Goal: Check status

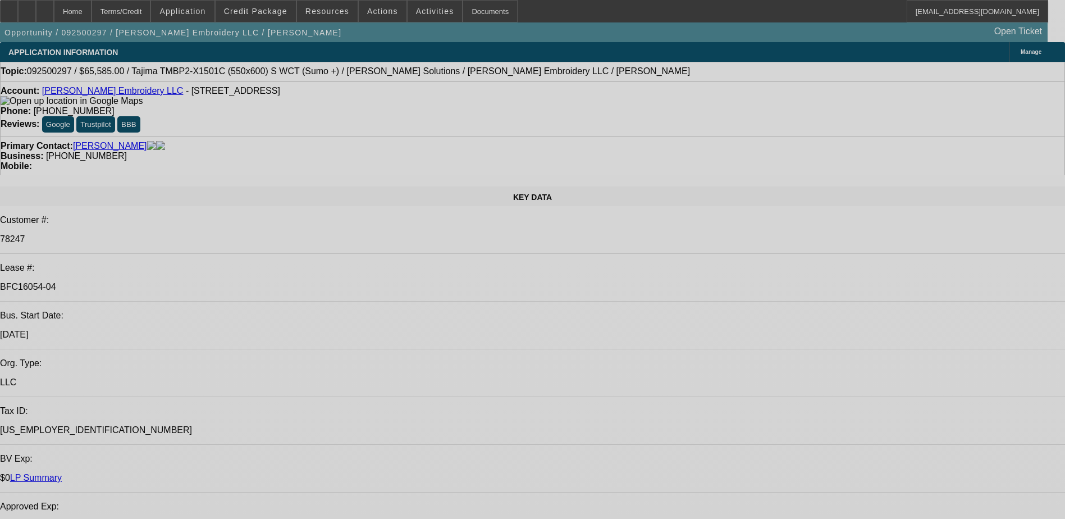
select select "0"
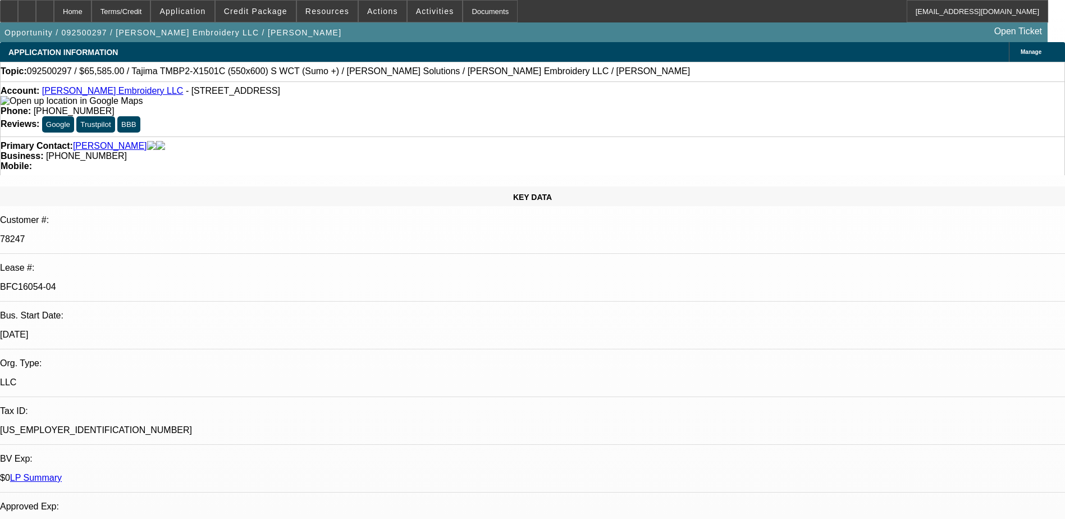
select select "2"
select select "0"
select select "2"
select select "0"
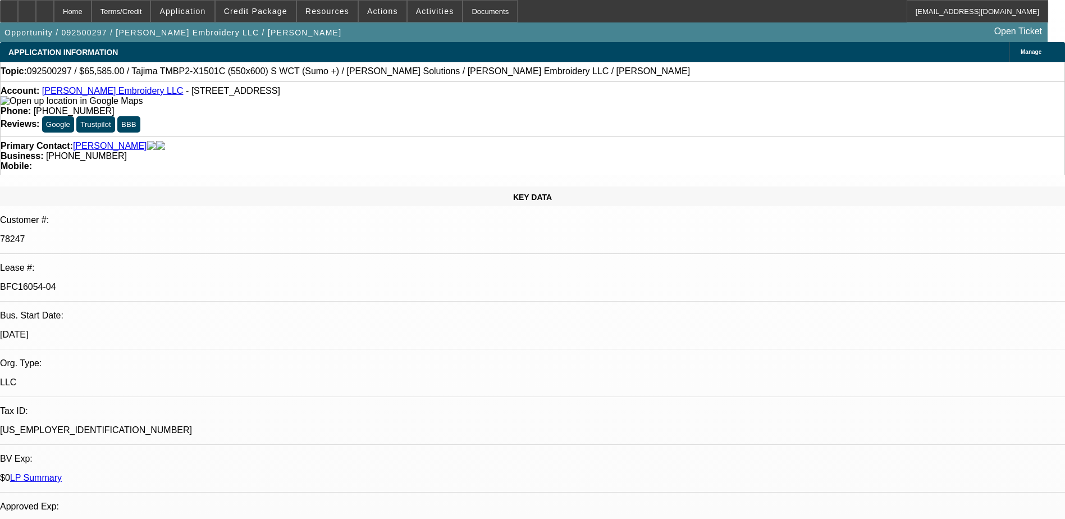
select select "0"
select select "2"
select select "0"
select select "2"
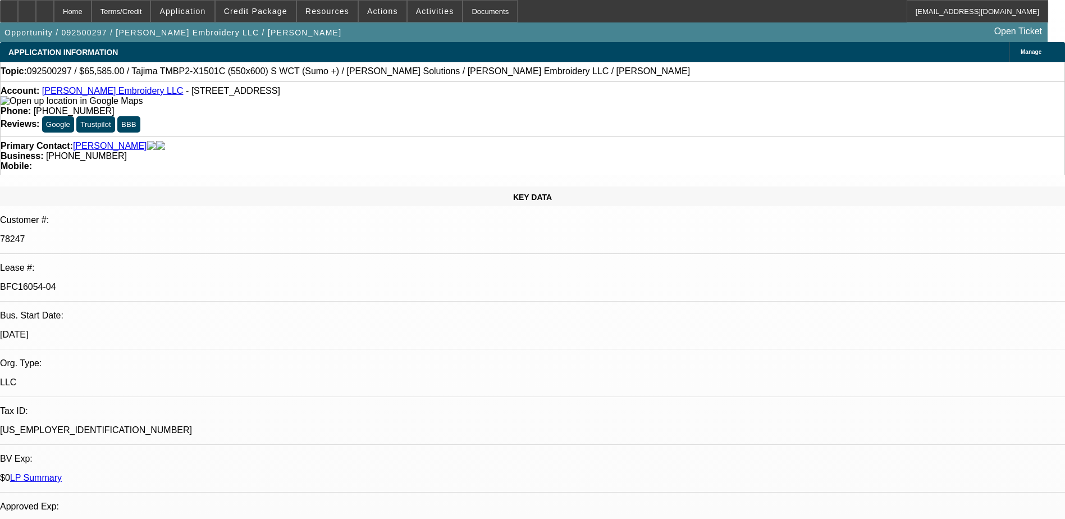
select select "0"
select select "1"
select select "2"
select select "6"
select select "1"
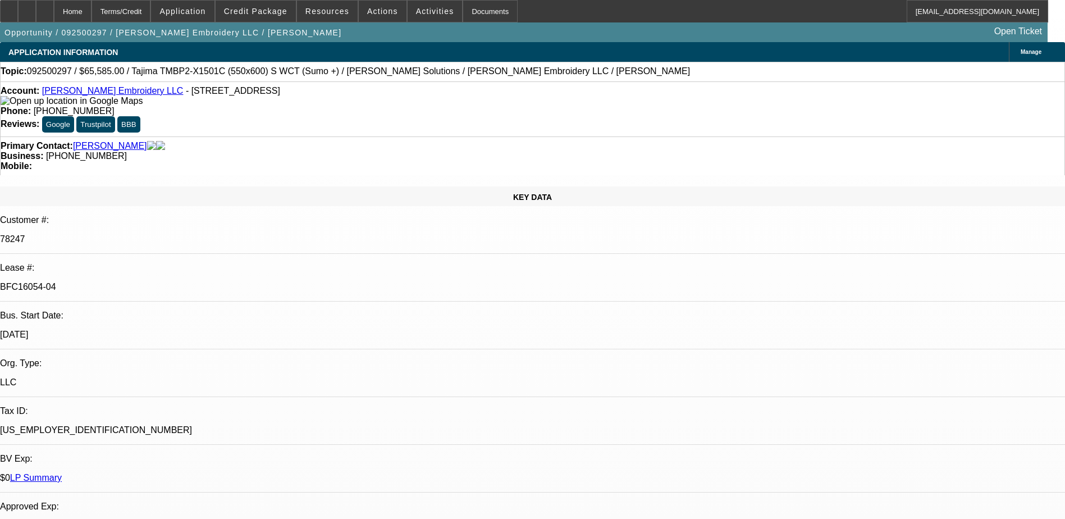
select select "2"
select select "6"
select select "1"
select select "2"
select select "6"
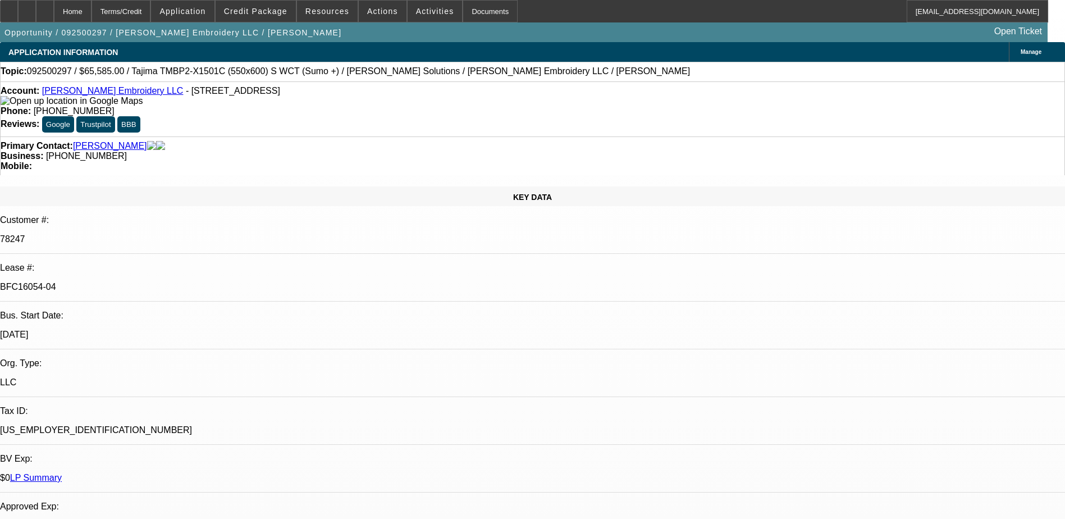
select select "1"
select select "2"
select select "6"
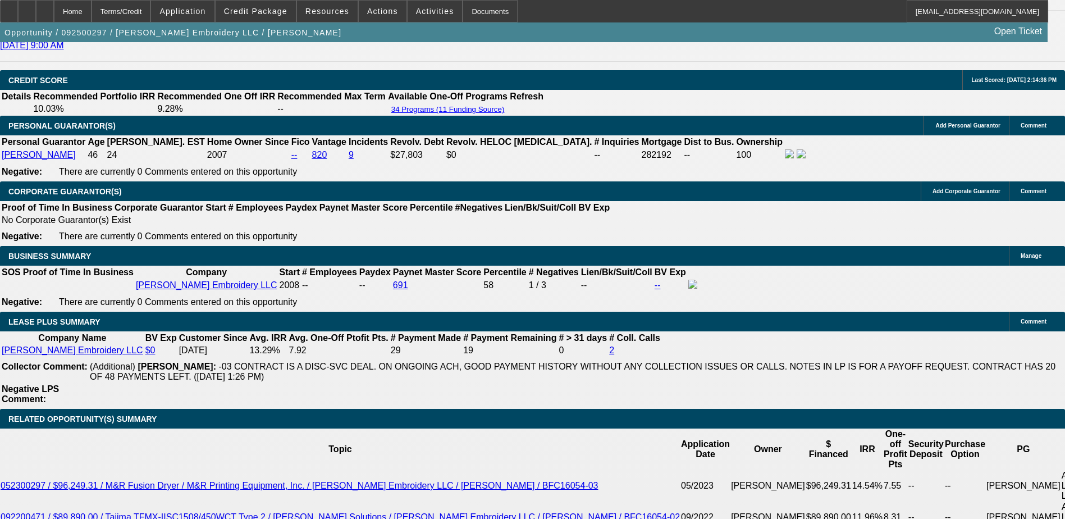
scroll to position [225, 0]
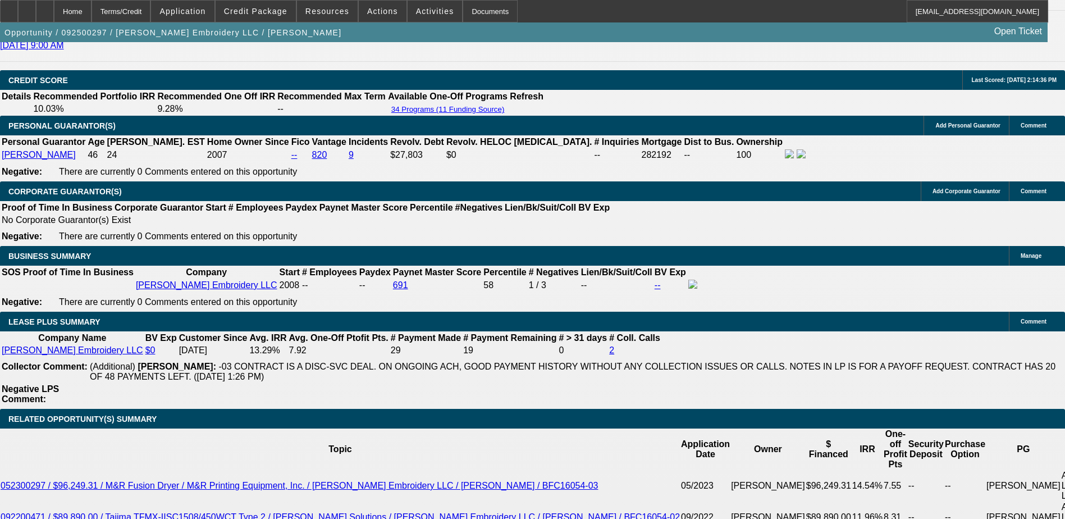
scroll to position [5, 0]
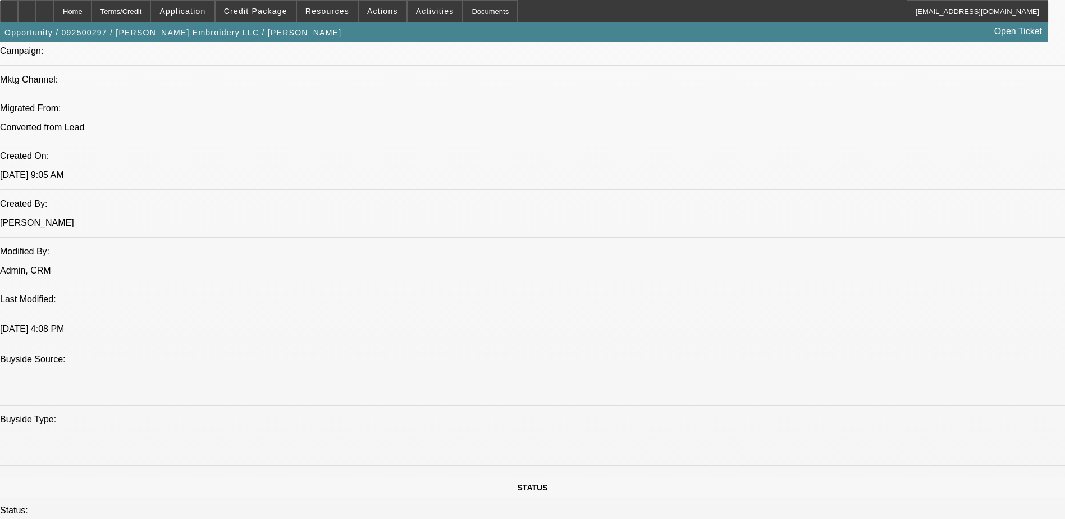
scroll to position [562, 0]
